Goal: Check status: Check status

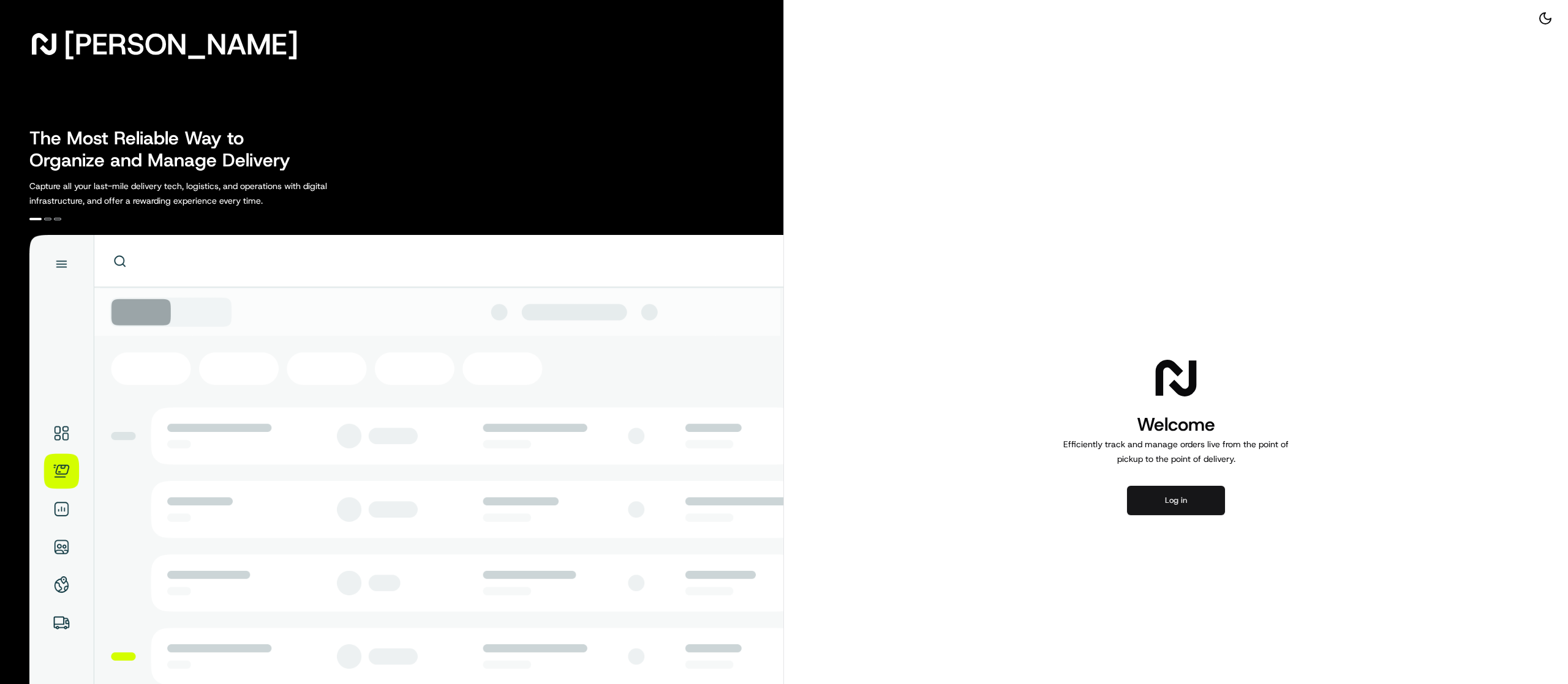
click at [1174, 487] on button "Log in" at bounding box center [1176, 501] width 98 height 30
